Goal: Task Accomplishment & Management: Use online tool/utility

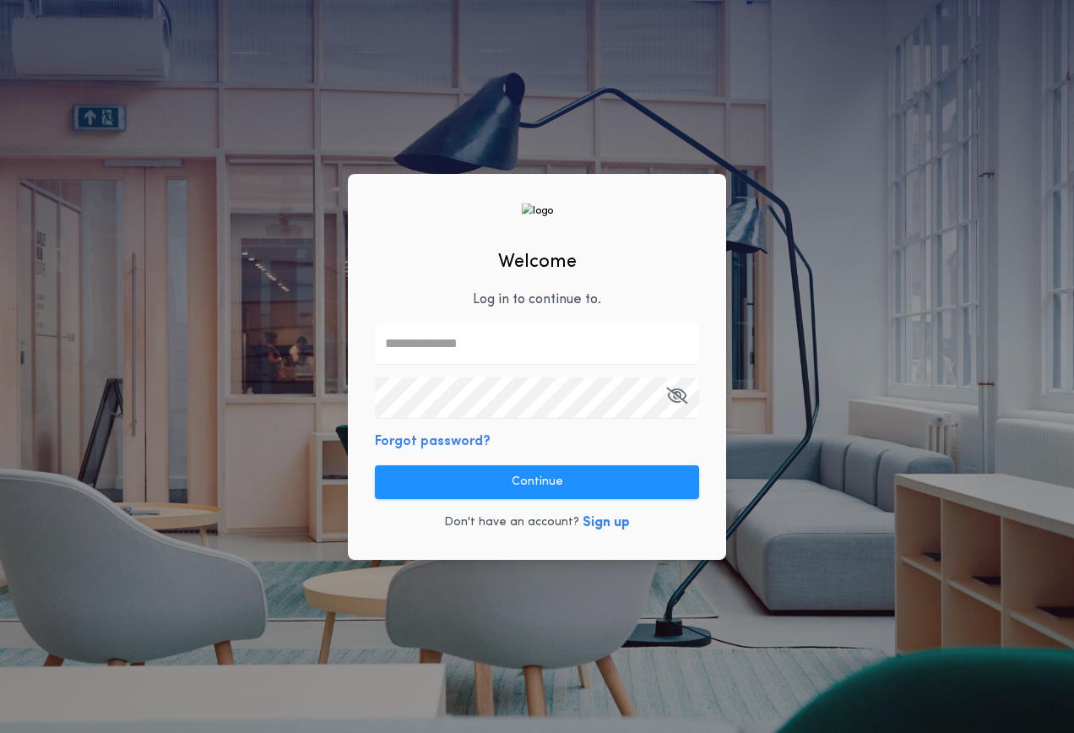
type input "**********"
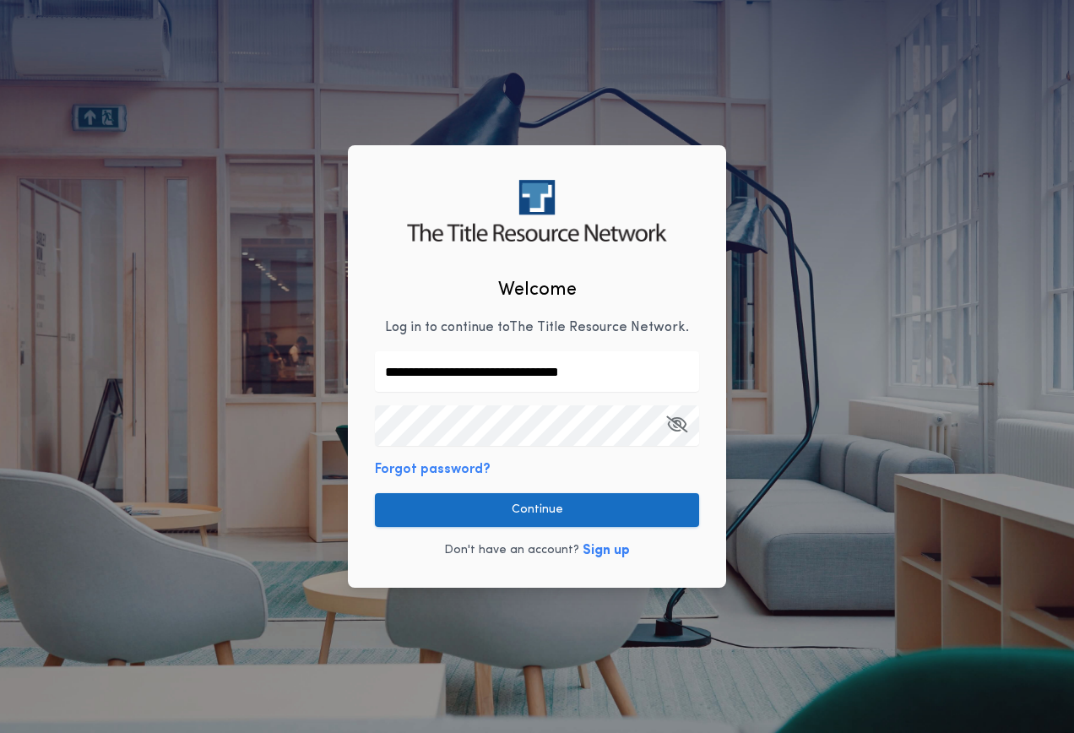
click at [527, 507] on button "Continue" at bounding box center [537, 510] width 324 height 34
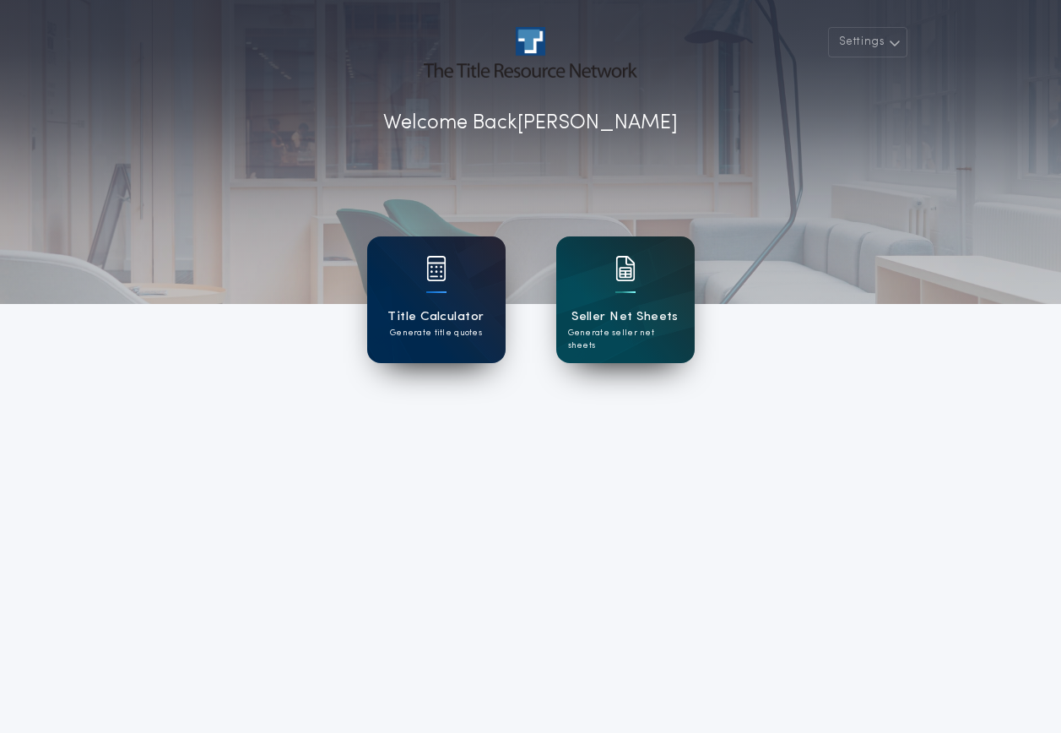
click at [415, 332] on p "Generate title quotes" at bounding box center [436, 333] width 92 height 13
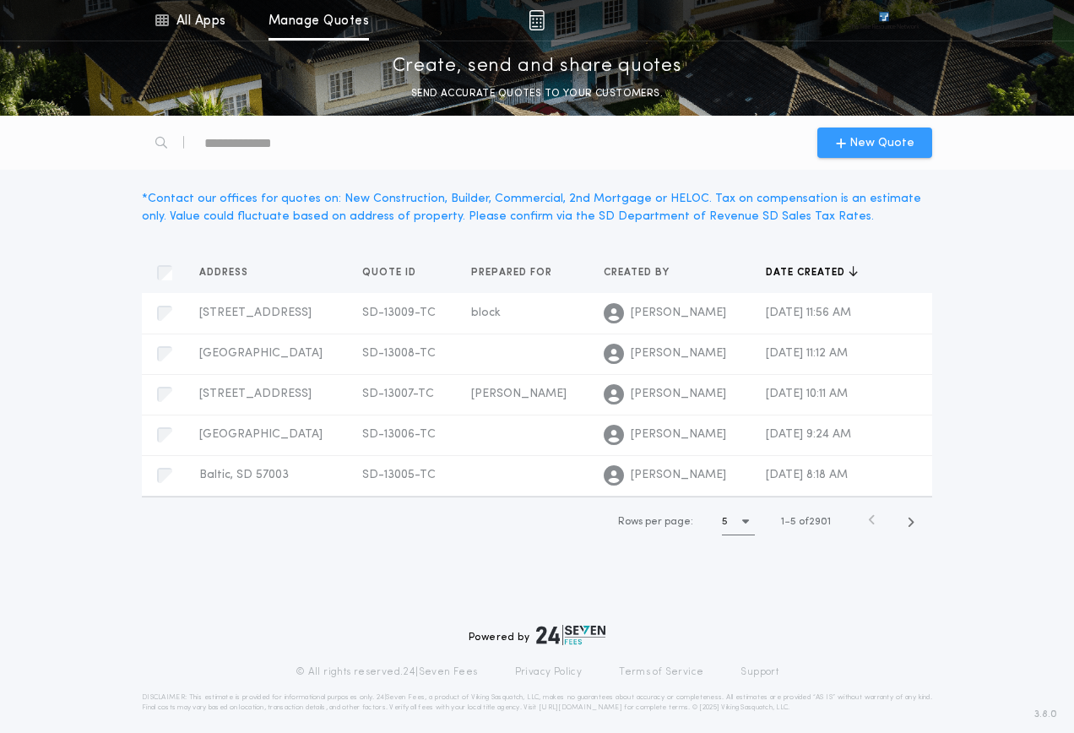
click at [888, 136] on span "New Quote" at bounding box center [881, 143] width 65 height 18
